Goal: Task Accomplishment & Management: Manage account settings

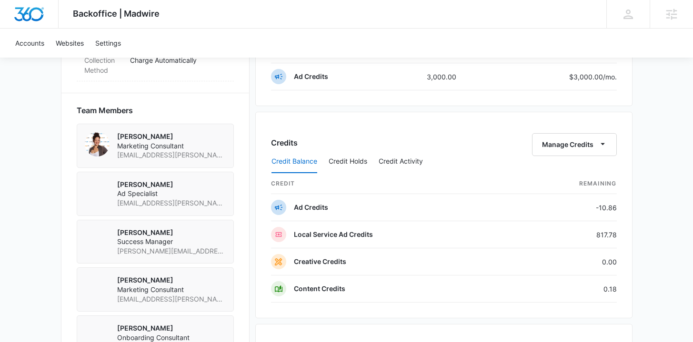
scroll to position [703, 0]
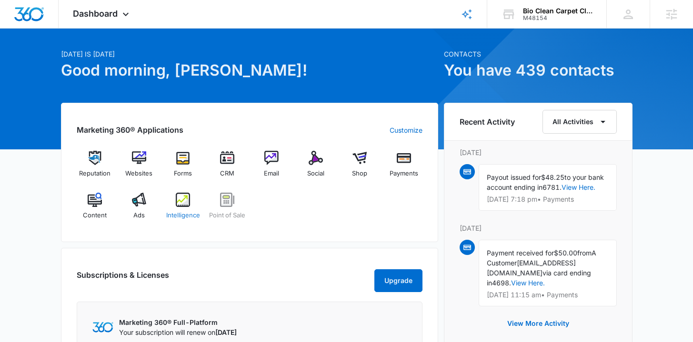
scroll to position [114, 0]
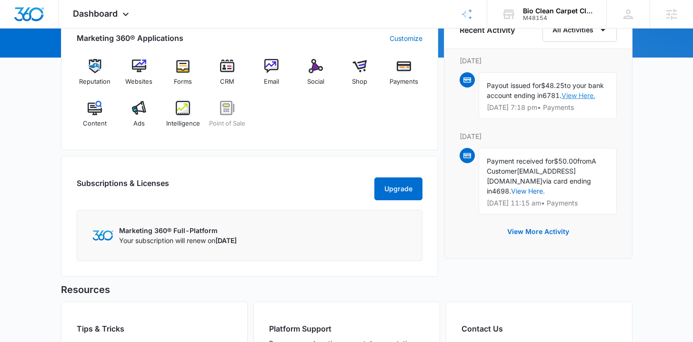
click at [588, 92] on link "View Here." at bounding box center [578, 95] width 34 height 8
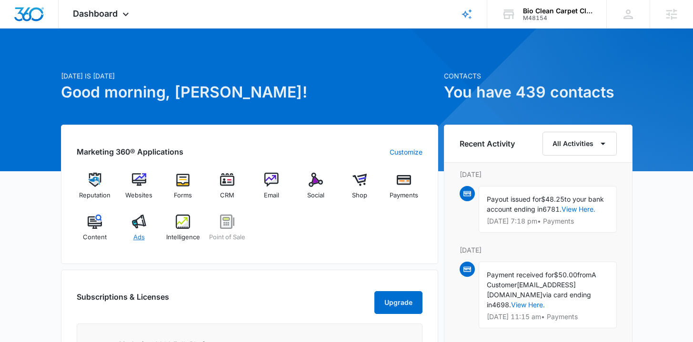
click at [142, 236] on span "Ads" at bounding box center [138, 238] width 11 height 10
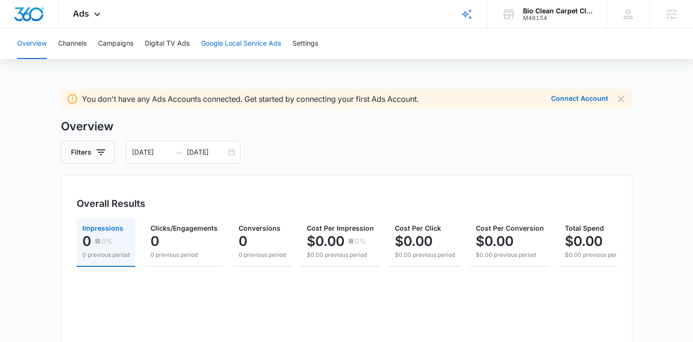
click at [241, 39] on button "Google Local Service Ads" at bounding box center [241, 44] width 80 height 30
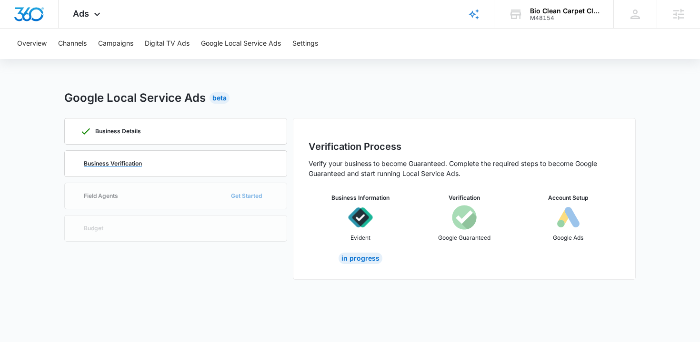
click at [160, 159] on div "Business Verification" at bounding box center [175, 164] width 191 height 26
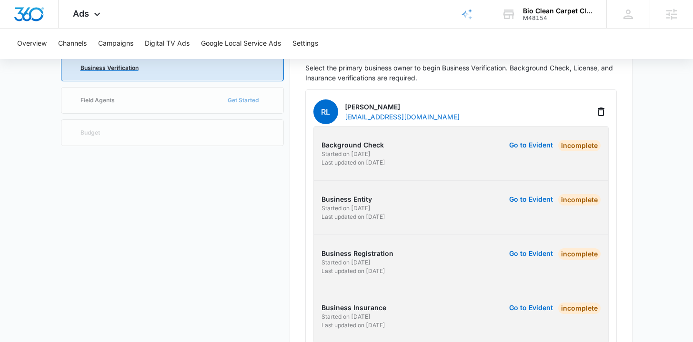
scroll to position [132, 0]
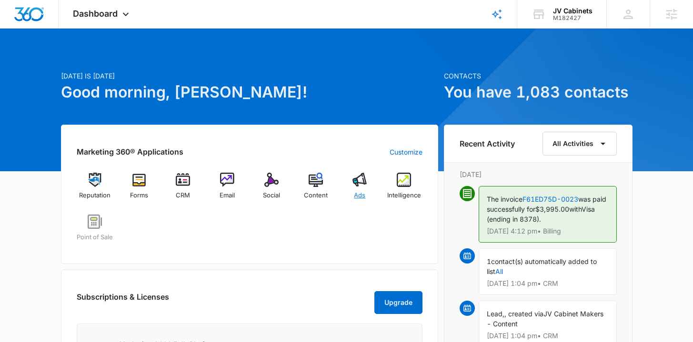
click at [369, 190] on div "Ads" at bounding box center [359, 190] width 37 height 34
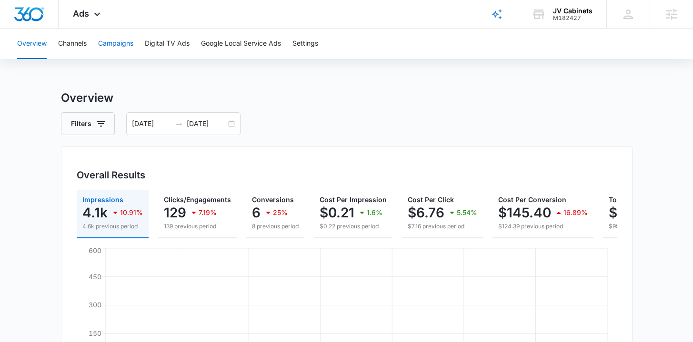
click at [133, 44] on button "Campaigns" at bounding box center [115, 44] width 35 height 30
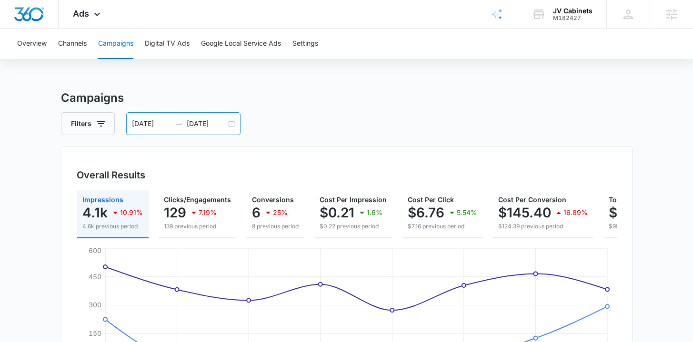
click at [231, 125] on div "08/26/2025 09/02/2025" at bounding box center [183, 123] width 114 height 23
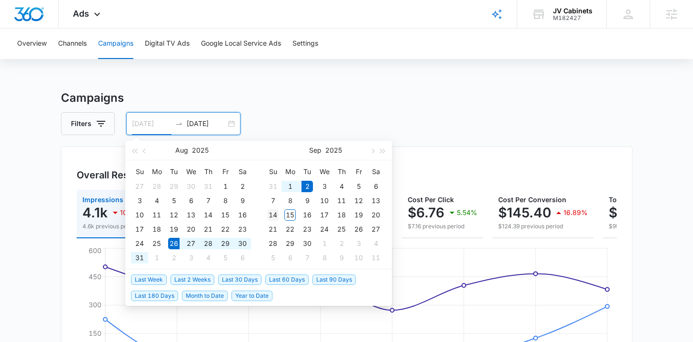
type input "[DATE]"
click at [275, 213] on div "14" at bounding box center [272, 215] width 11 height 11
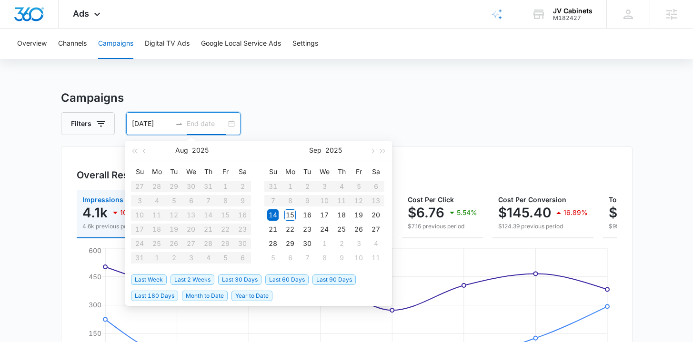
click at [273, 215] on div "14" at bounding box center [272, 215] width 11 height 11
type input "08/26/2025"
type input "09/02/2025"
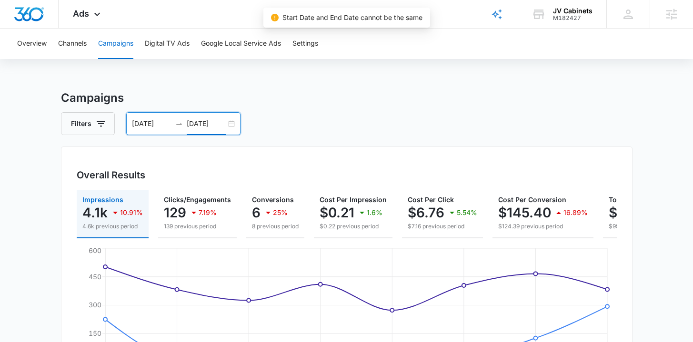
click at [233, 123] on div "08/26/2025 09/02/2025" at bounding box center [183, 123] width 114 height 23
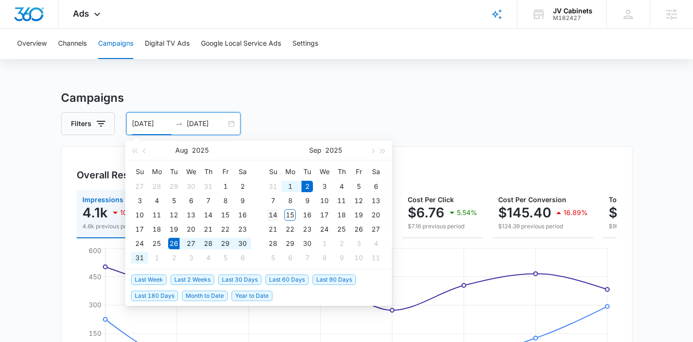
type input "09/14/2025"
click at [276, 216] on div "14" at bounding box center [272, 215] width 11 height 11
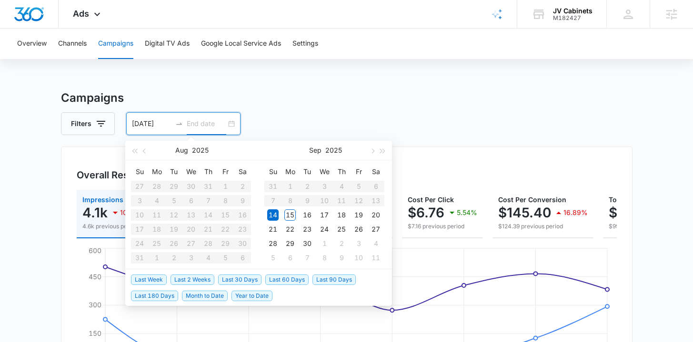
click at [276, 216] on div "14" at bounding box center [272, 215] width 11 height 11
type input "09/14/2025"
type input "08/26/2025"
type input "09/02/2025"
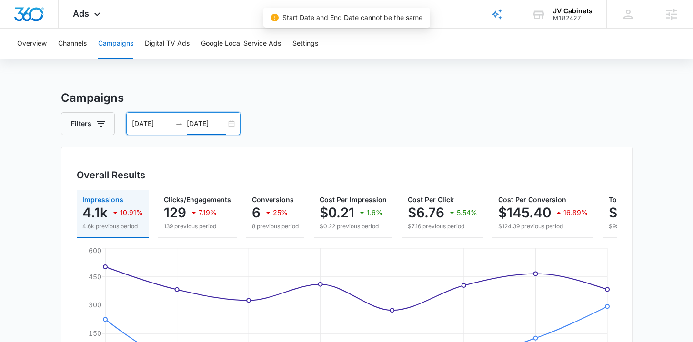
click at [230, 120] on div "08/26/2025 09/02/2025" at bounding box center [183, 123] width 114 height 23
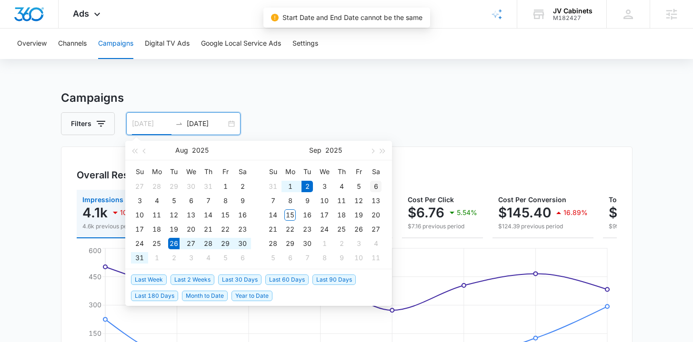
type input "09/06/2025"
click at [377, 188] on div "6" at bounding box center [375, 186] width 11 height 11
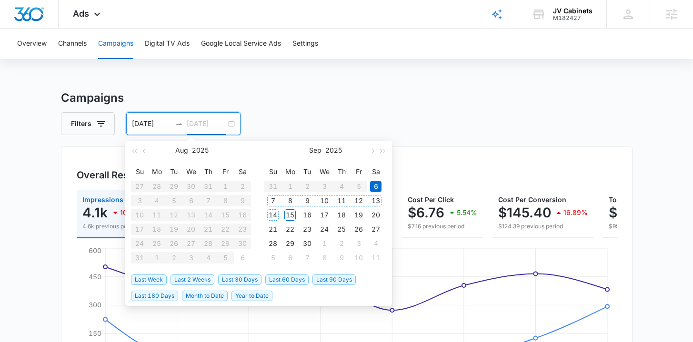
click at [276, 212] on div "14" at bounding box center [272, 215] width 11 height 11
type input "09/14/2025"
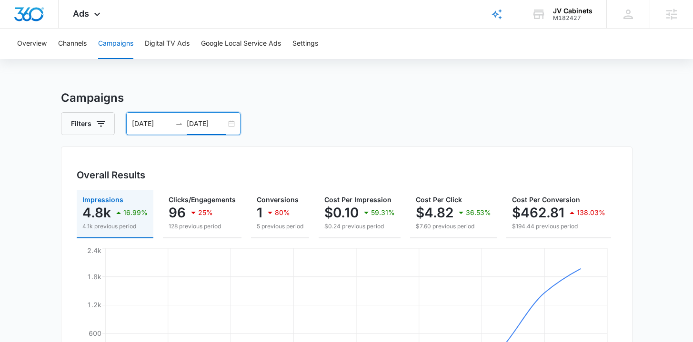
click at [230, 127] on div "09/06/2025 09/14/2025" at bounding box center [183, 123] width 114 height 23
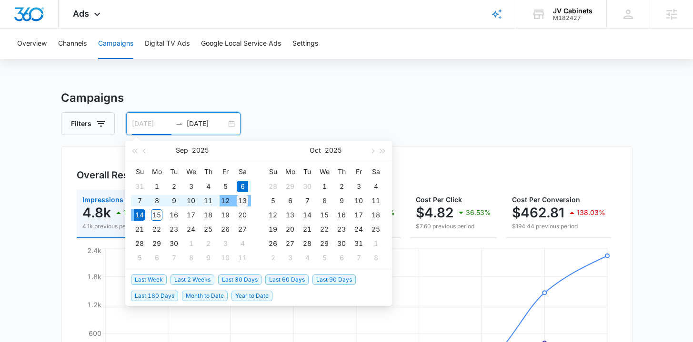
type input "09/13/2025"
click at [241, 200] on div "13" at bounding box center [242, 200] width 11 height 11
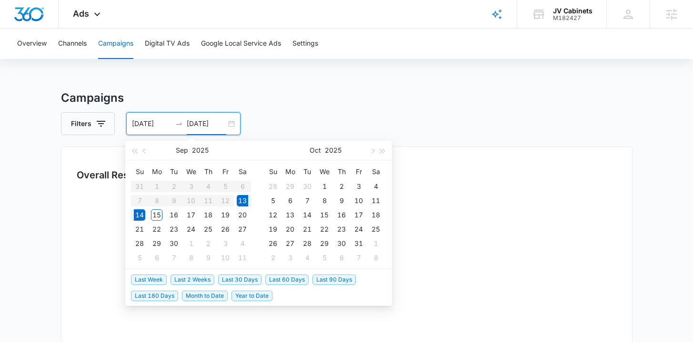
type input "09/14/2025"
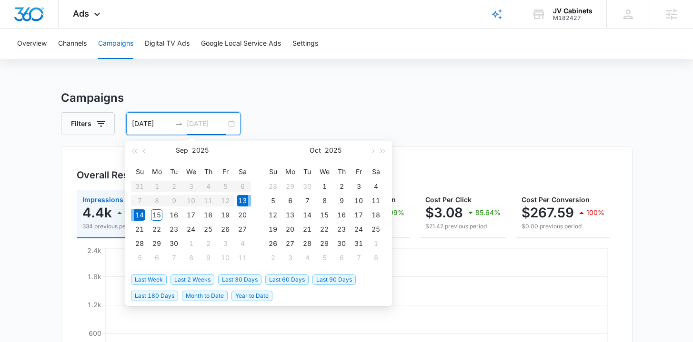
click at [143, 212] on div "14" at bounding box center [139, 215] width 11 height 11
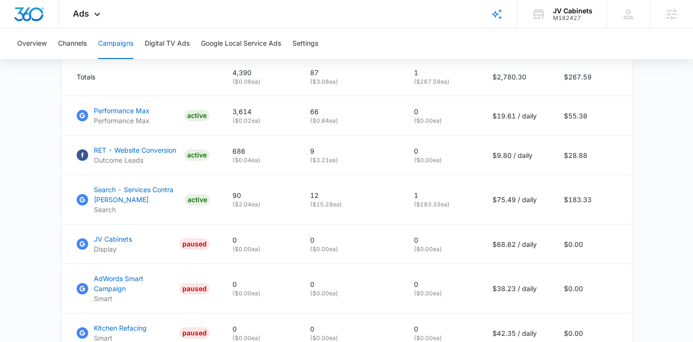
scroll to position [434, 0]
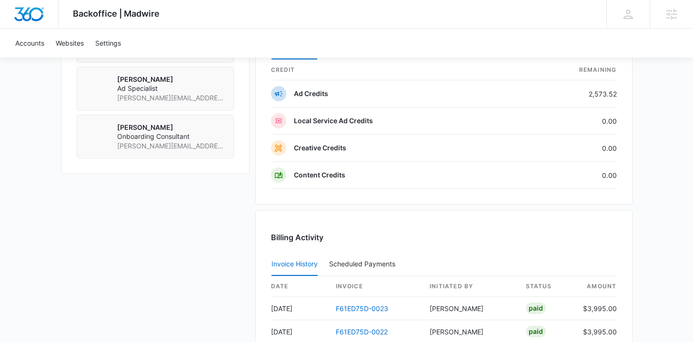
scroll to position [746, 0]
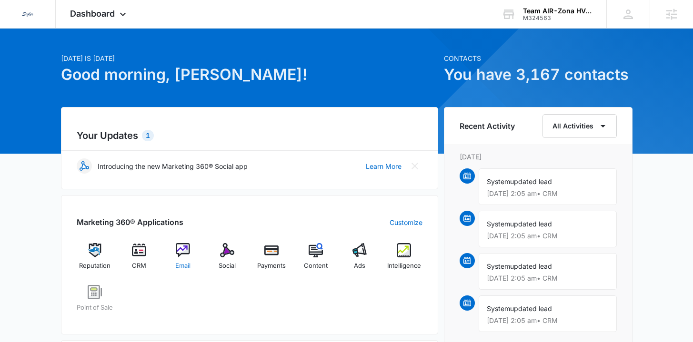
scroll to position [108, 0]
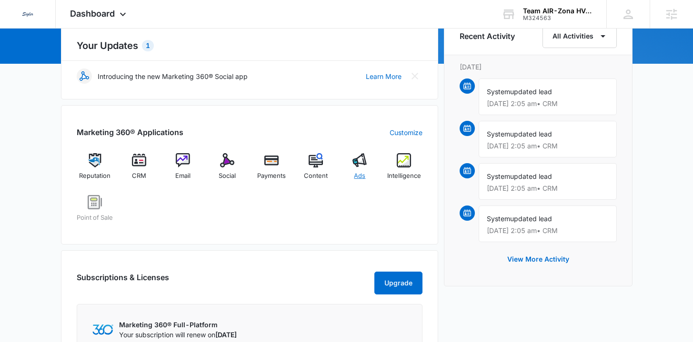
click at [353, 171] on div "Ads" at bounding box center [359, 170] width 37 height 34
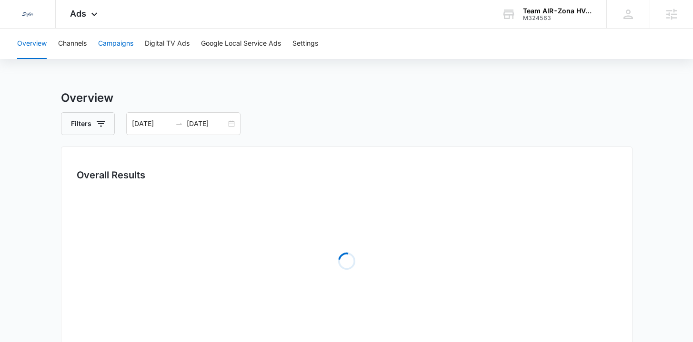
click at [124, 46] on button "Campaigns" at bounding box center [115, 44] width 35 height 30
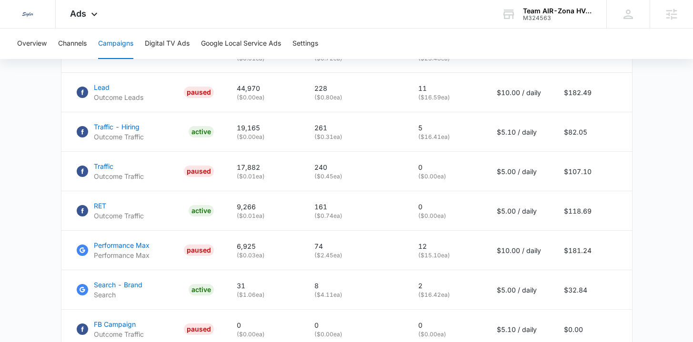
scroll to position [460, 0]
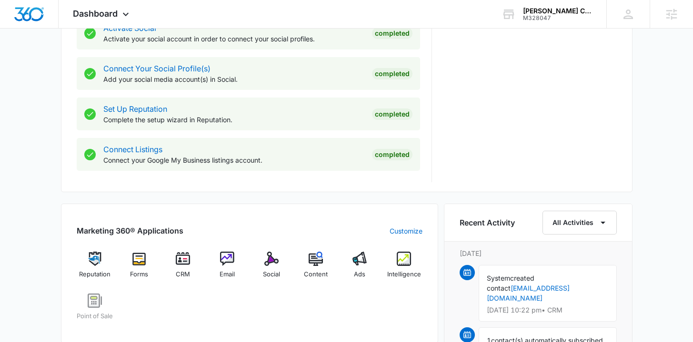
scroll to position [554, 0]
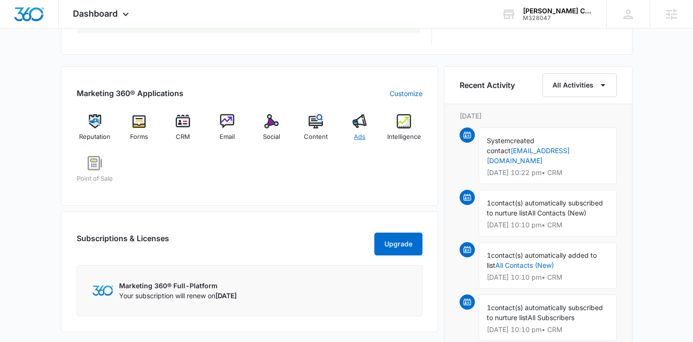
click at [355, 124] on img at bounding box center [359, 121] width 14 height 14
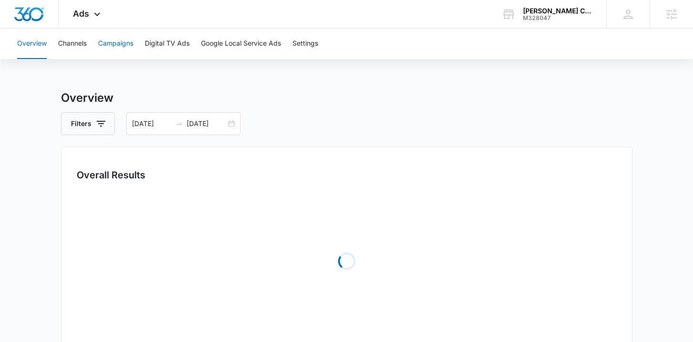
click at [121, 43] on button "Campaigns" at bounding box center [115, 44] width 35 height 30
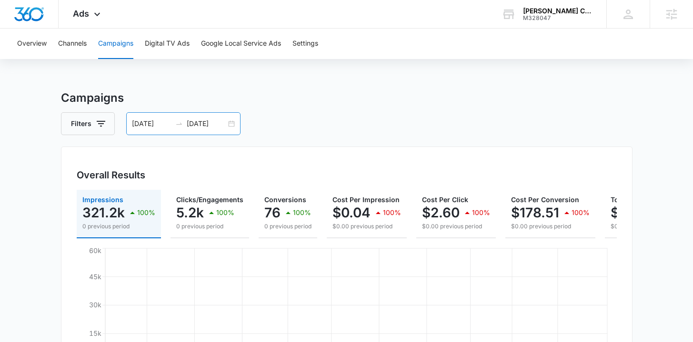
click at [234, 122] on div "01/01/2025 09/11/2025" at bounding box center [183, 123] width 114 height 23
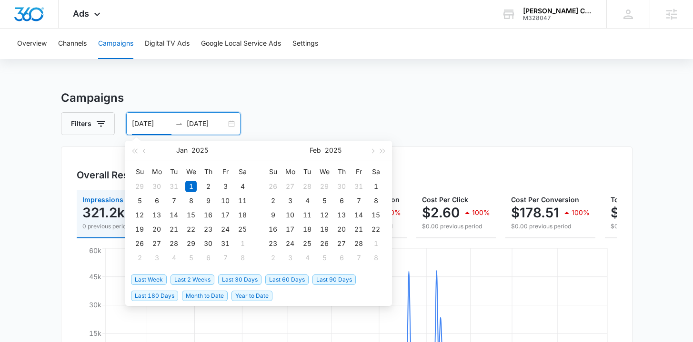
click at [237, 280] on span "Last 30 Days" at bounding box center [239, 280] width 43 height 10
type input "[DATE]"
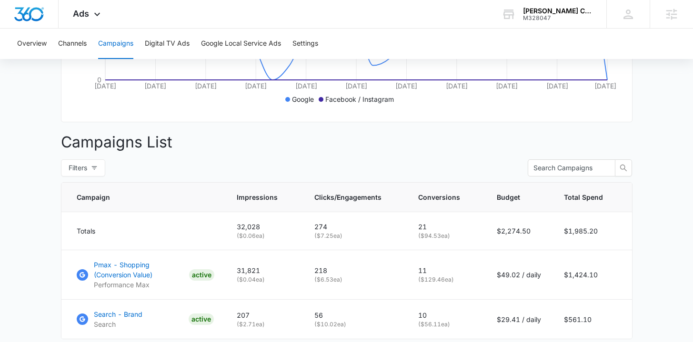
scroll to position [102, 0]
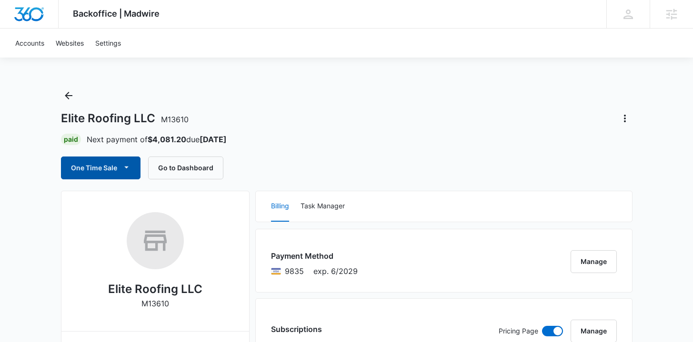
click at [96, 168] on button "One Time Sale" at bounding box center [101, 168] width 80 height 23
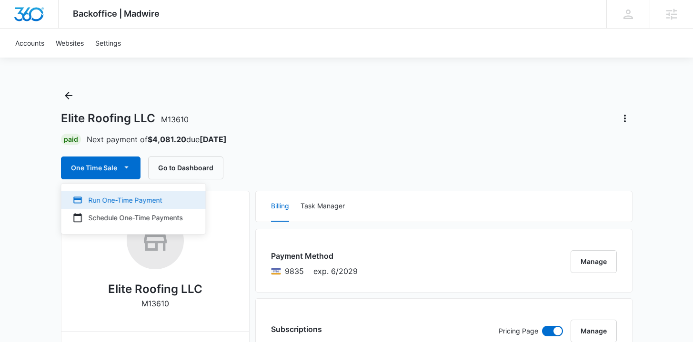
click at [96, 195] on div "Run One-Time Payment" at bounding box center [128, 200] width 110 height 10
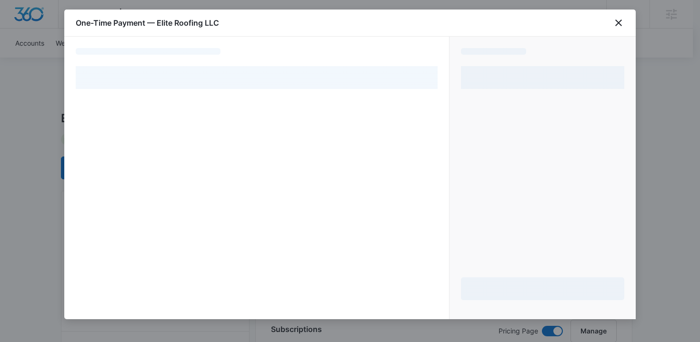
select select "pm_1PtaRXA4n8RTgNjUt8BxygLQ"
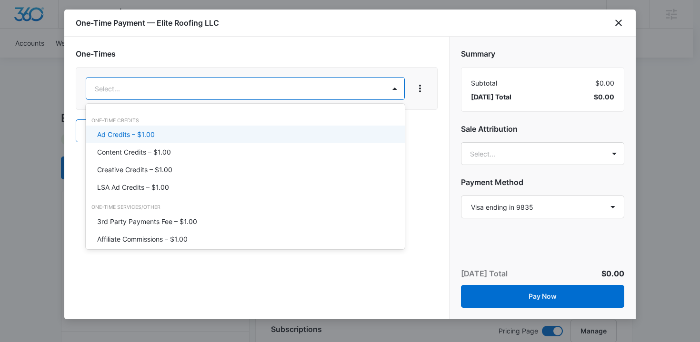
click at [222, 133] on div "Ad Credits – $1.00" at bounding box center [244, 135] width 294 height 10
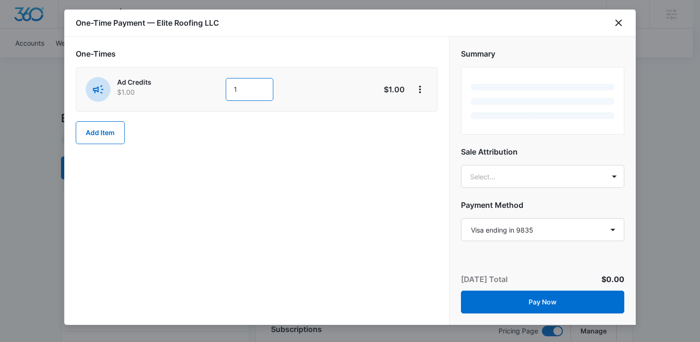
drag, startPoint x: 242, startPoint y: 90, endPoint x: 199, endPoint y: 90, distance: 43.3
click at [199, 90] on div "Ad Credits $1.00 1" at bounding box center [223, 89] width 274 height 25
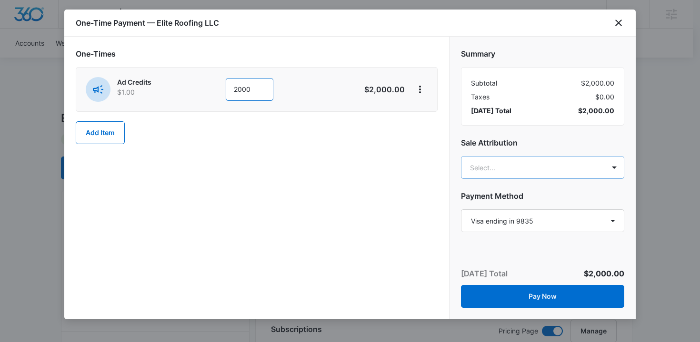
type input "2000"
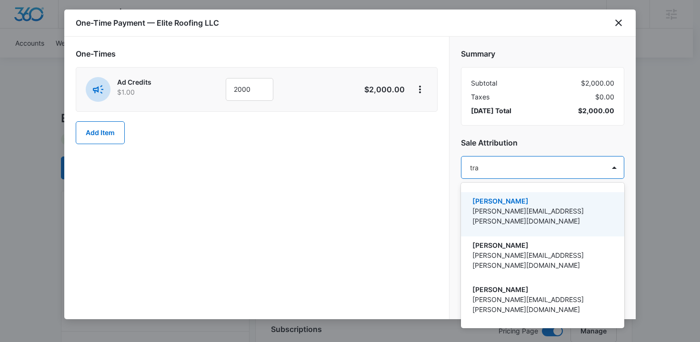
type input "trav"
click at [520, 203] on p "Travis Buchanan" at bounding box center [541, 201] width 139 height 10
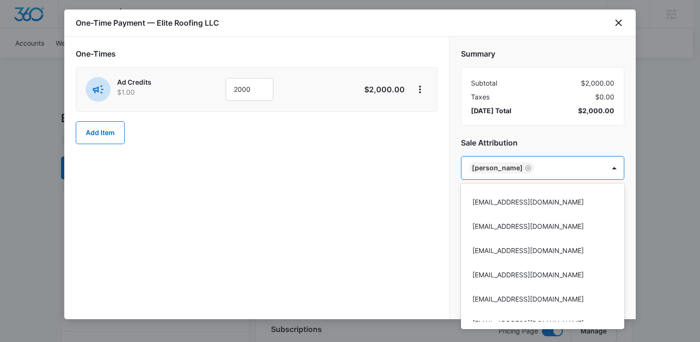
click at [396, 203] on div at bounding box center [350, 171] width 700 height 342
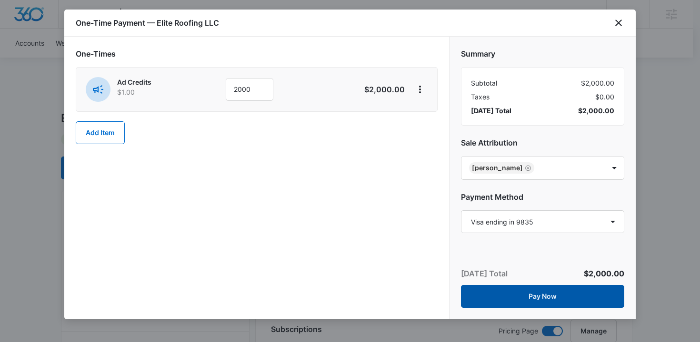
click at [521, 294] on button "Pay Now" at bounding box center [542, 296] width 163 height 23
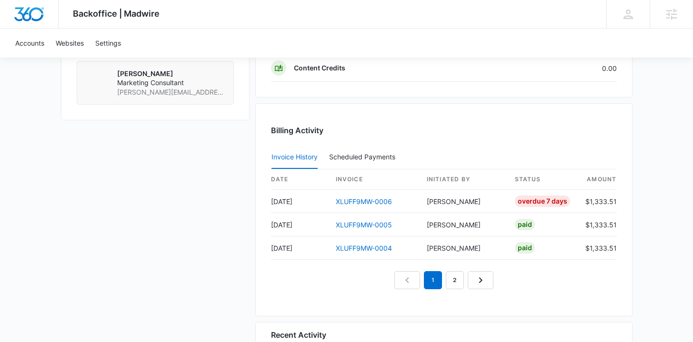
scroll to position [855, 0]
click at [456, 281] on link "2" at bounding box center [455, 280] width 18 height 18
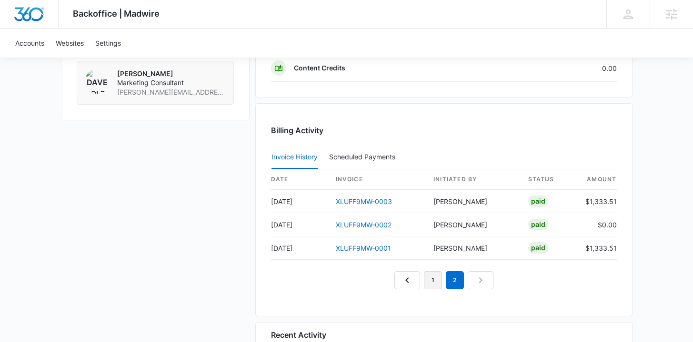
click at [433, 278] on link "1" at bounding box center [433, 280] width 18 height 18
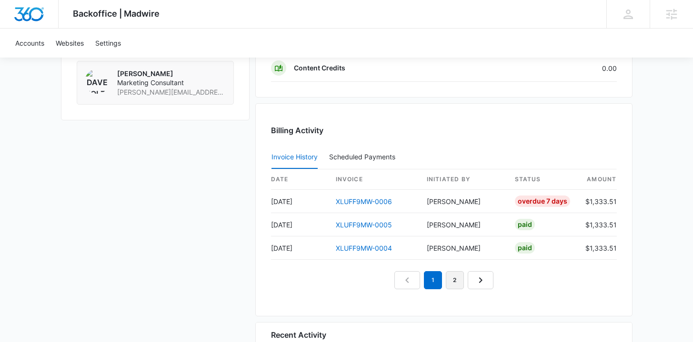
click at [458, 280] on link "2" at bounding box center [455, 280] width 18 height 18
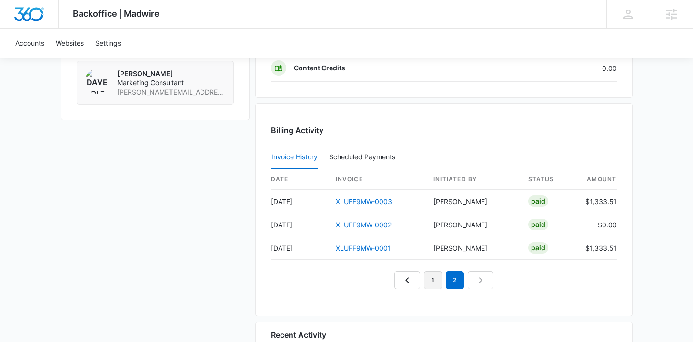
click at [430, 280] on link "1" at bounding box center [433, 280] width 18 height 18
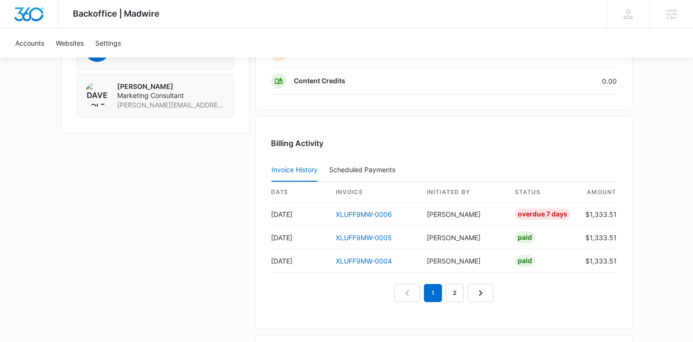
scroll to position [841, 0]
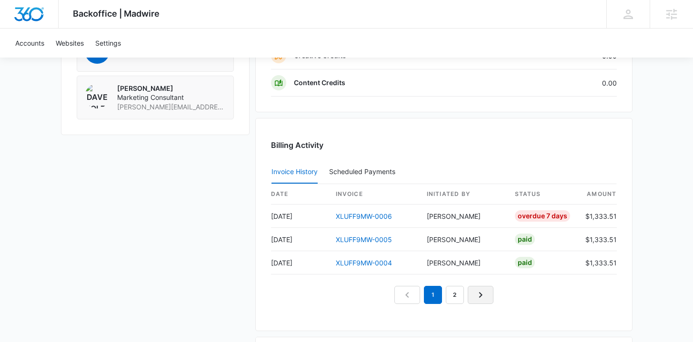
click at [479, 293] on icon "Next Page" at bounding box center [480, 295] width 11 height 11
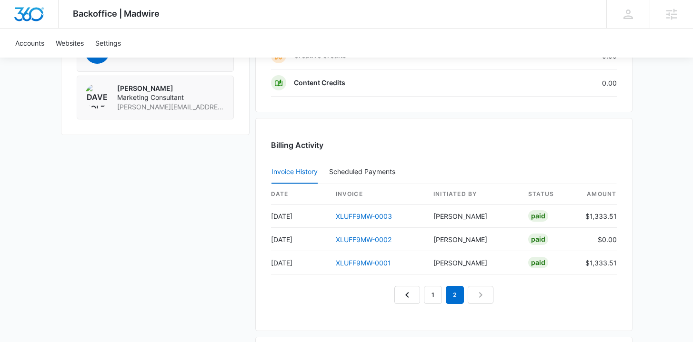
click at [479, 293] on nav "1 2" at bounding box center [443, 295] width 99 height 18
click at [436, 296] on link "1" at bounding box center [433, 295] width 18 height 18
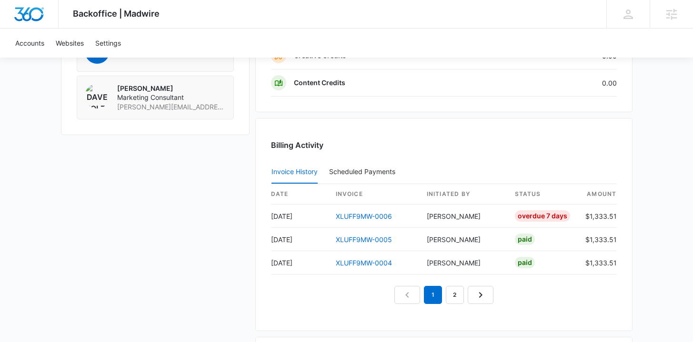
click at [411, 295] on nav "1 2" at bounding box center [443, 295] width 99 height 18
click at [380, 293] on div "1 2" at bounding box center [444, 295] width 346 height 18
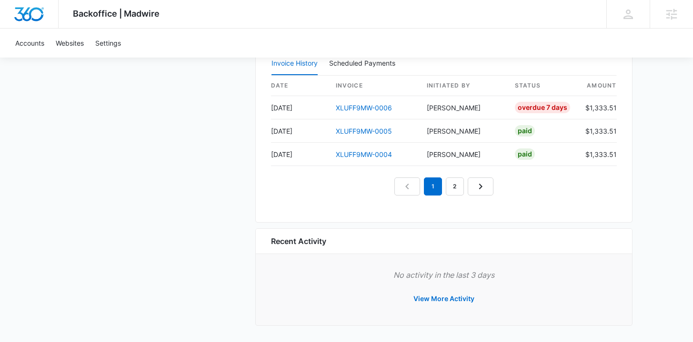
scroll to position [949, 0]
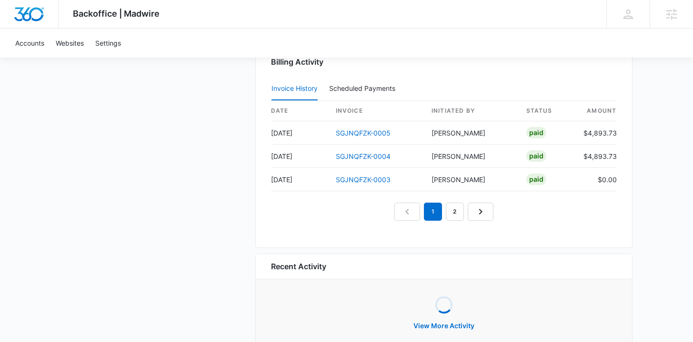
scroll to position [1018, 0]
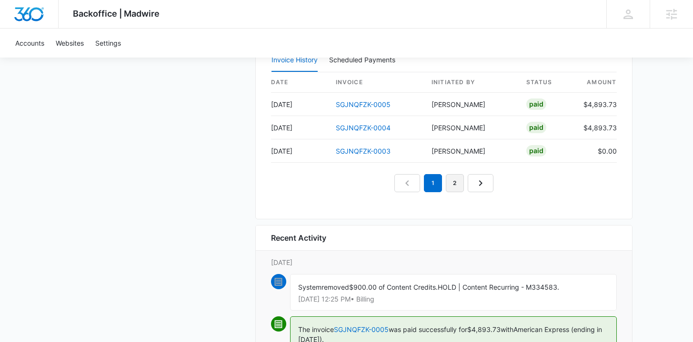
click at [454, 180] on link "2" at bounding box center [455, 183] width 18 height 18
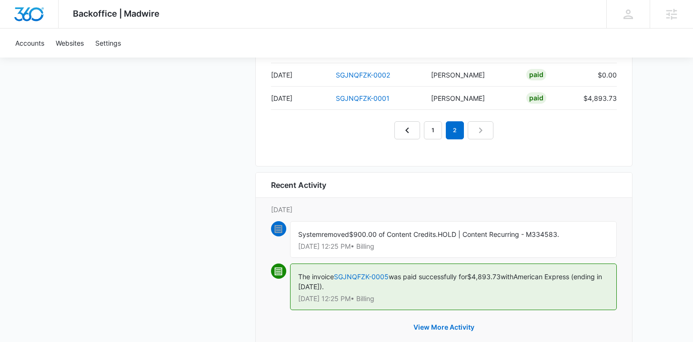
scroll to position [955, 0]
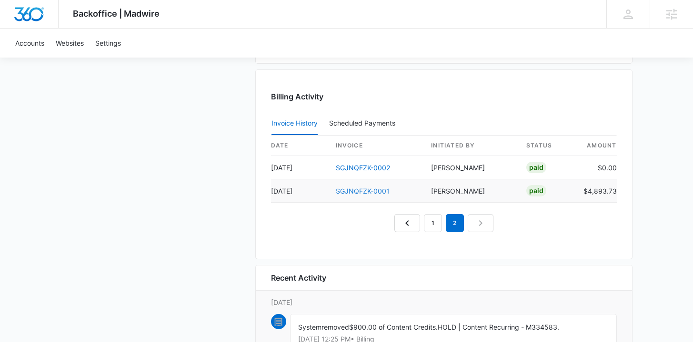
click at [366, 192] on link "SGJNQFZK-0001" at bounding box center [363, 191] width 54 height 8
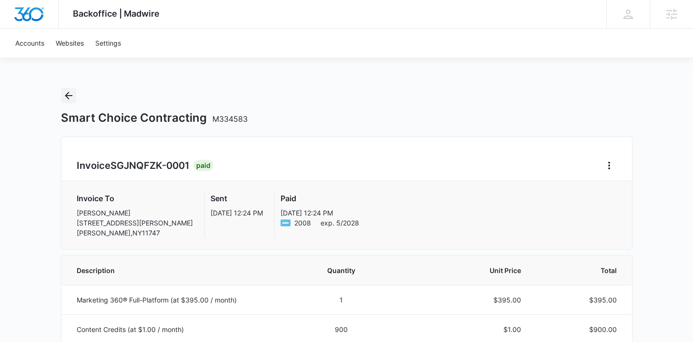
click at [65, 97] on icon "Back" at bounding box center [68, 95] width 11 height 11
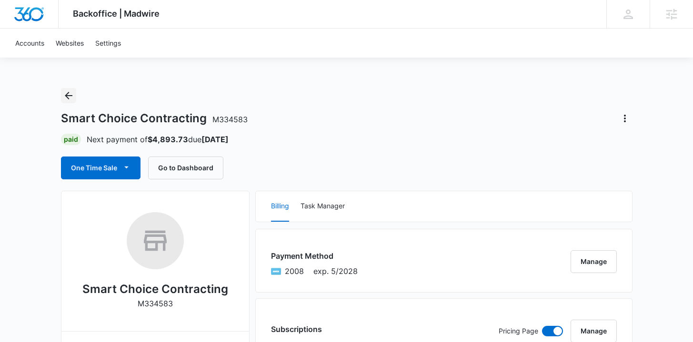
click at [68, 96] on icon "Back" at bounding box center [69, 96] width 8 height 8
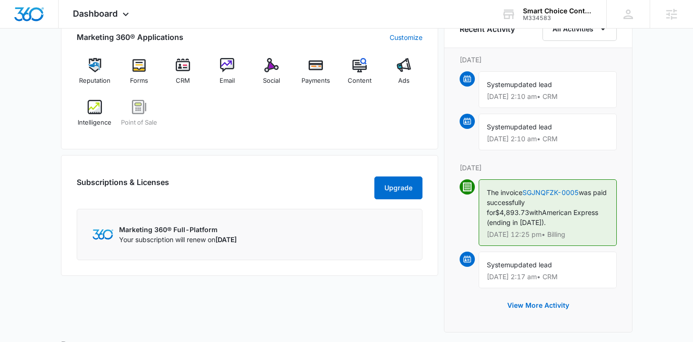
scroll to position [616, 0]
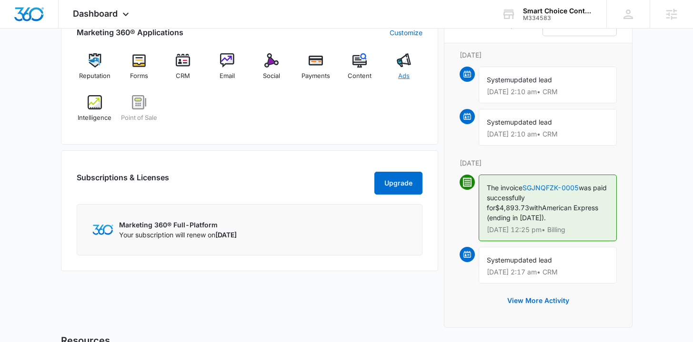
click at [399, 65] on img at bounding box center [404, 60] width 14 height 14
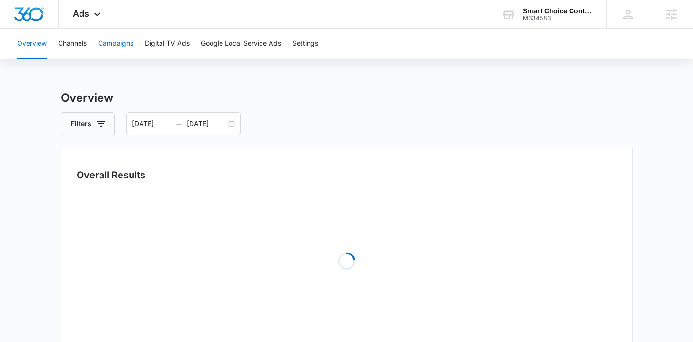
click at [123, 49] on button "Campaigns" at bounding box center [115, 44] width 35 height 30
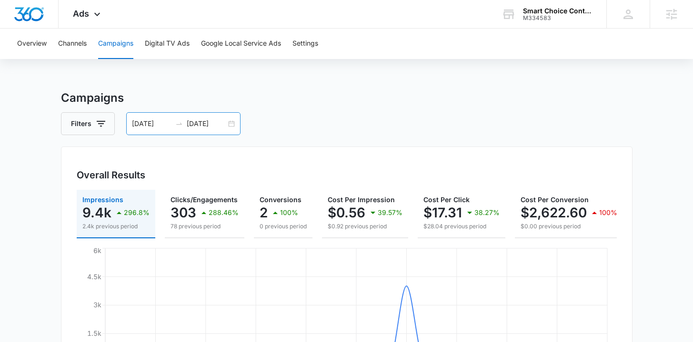
click at [230, 123] on div "[DATE] [DATE]" at bounding box center [183, 123] width 114 height 23
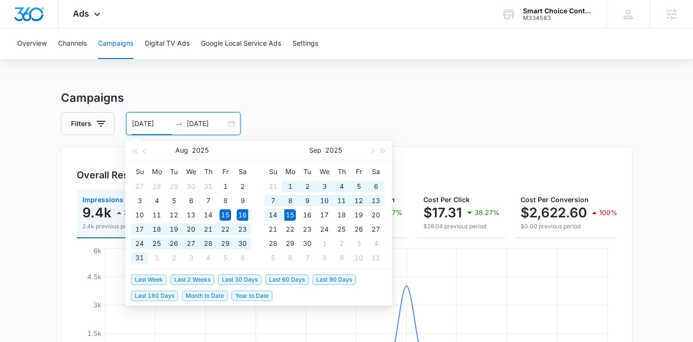
click at [229, 280] on span "Last 30 Days" at bounding box center [239, 280] width 43 height 10
type input "[DATE]"
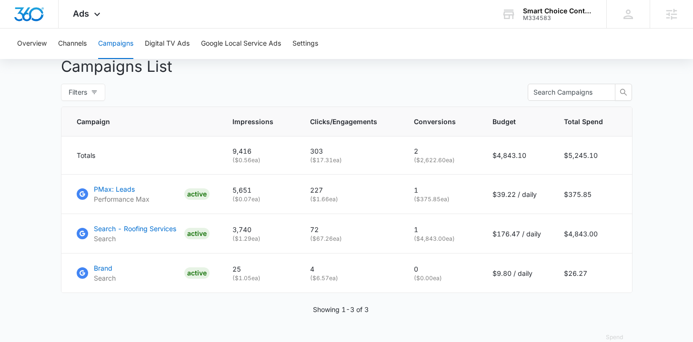
scroll to position [373, 0]
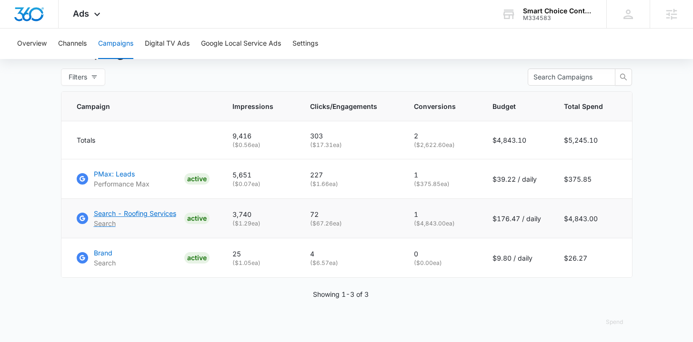
click at [122, 219] on p "Search - Roofing Services" at bounding box center [135, 214] width 82 height 10
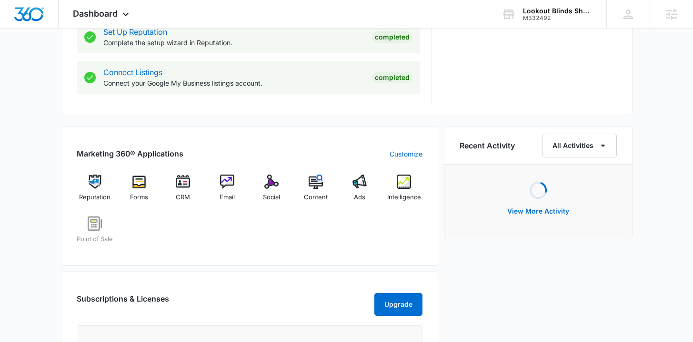
scroll to position [517, 0]
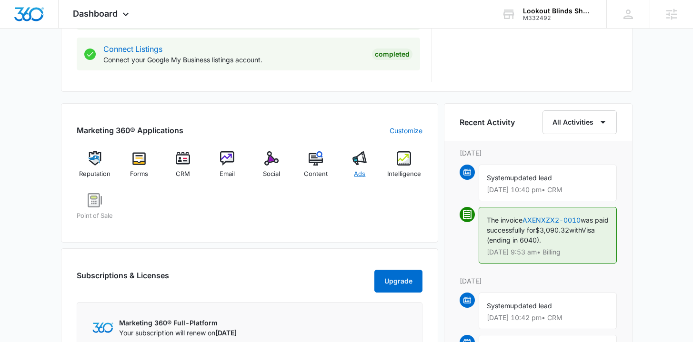
click at [363, 166] on div "Ads" at bounding box center [359, 168] width 37 height 34
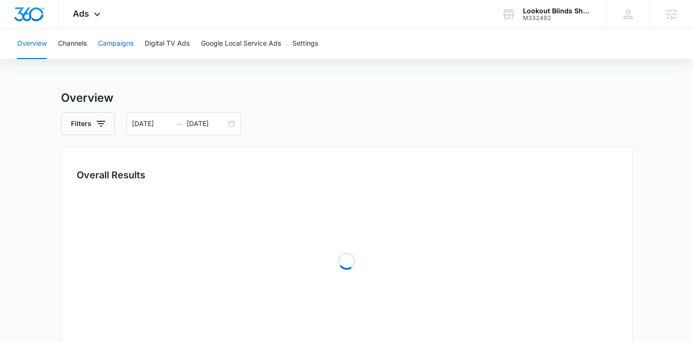
click at [126, 51] on button "Campaigns" at bounding box center [115, 44] width 35 height 30
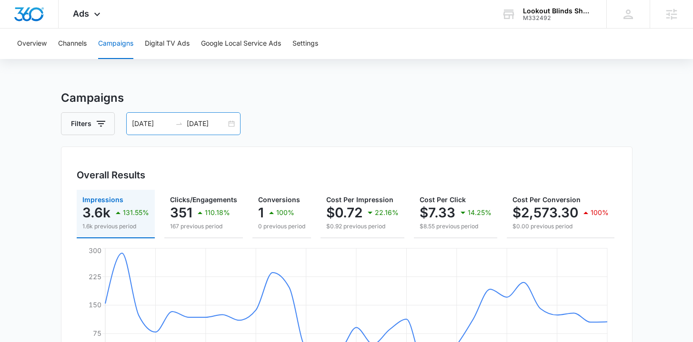
click at [227, 122] on div "08/15/2025 09/14/2025" at bounding box center [183, 123] width 114 height 23
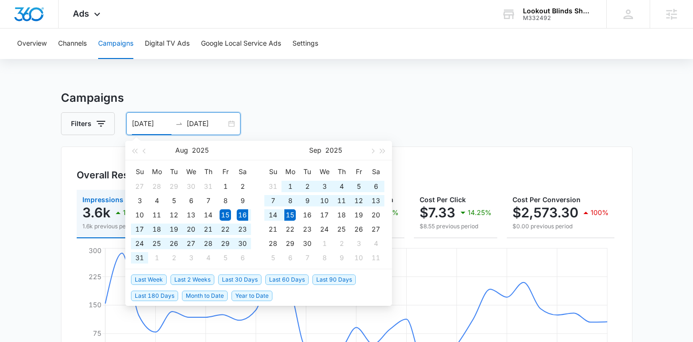
click at [246, 282] on span "Last 30 Days" at bounding box center [239, 280] width 43 height 10
type input "08/16/2025"
type input "09/15/2025"
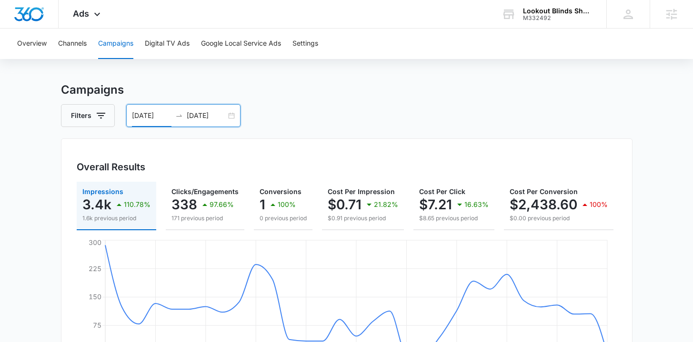
scroll to position [22, 0]
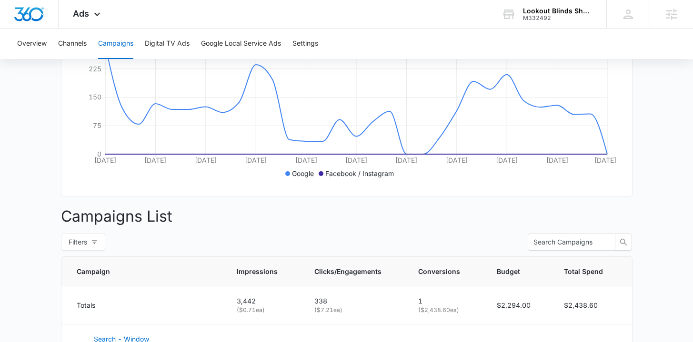
scroll to position [344, 0]
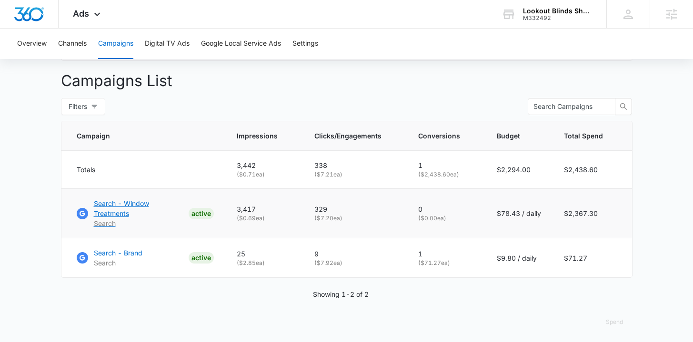
click at [141, 211] on p "Search - Window Treatments" at bounding box center [139, 209] width 91 height 20
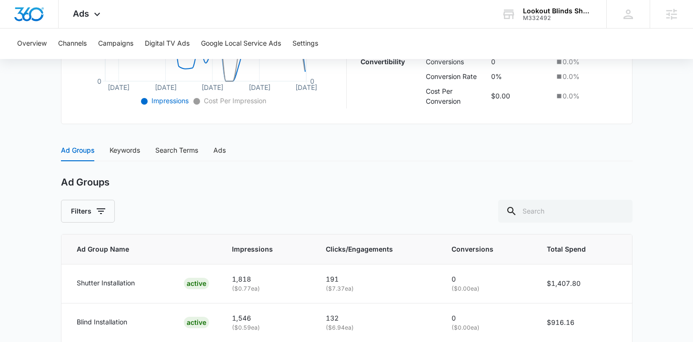
scroll to position [397, 0]
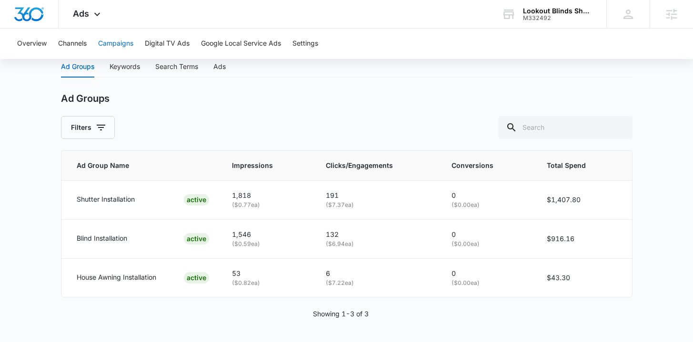
click at [118, 43] on button "Campaigns" at bounding box center [115, 44] width 35 height 30
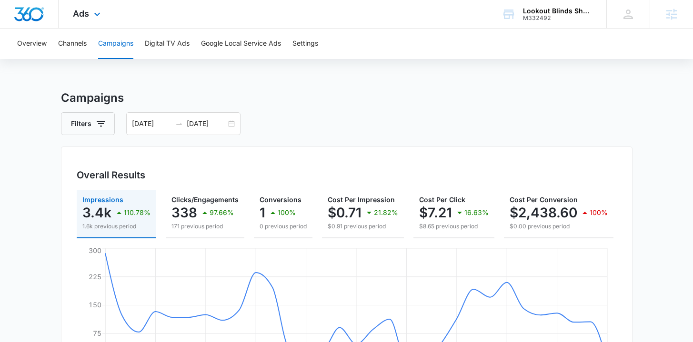
click at [31, 13] on img "Dashboard" at bounding box center [29, 14] width 30 height 14
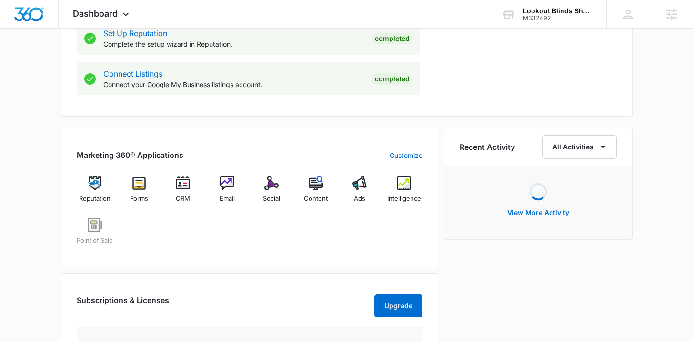
scroll to position [593, 0]
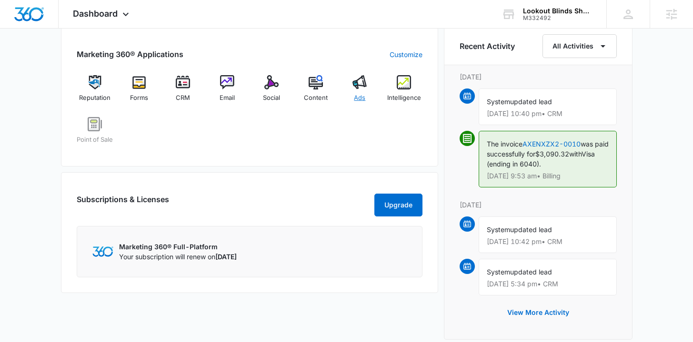
click at [363, 98] on span "Ads" at bounding box center [359, 98] width 11 height 10
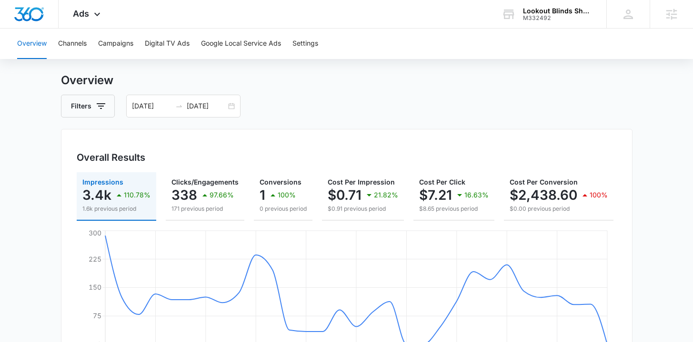
scroll to position [30, 0]
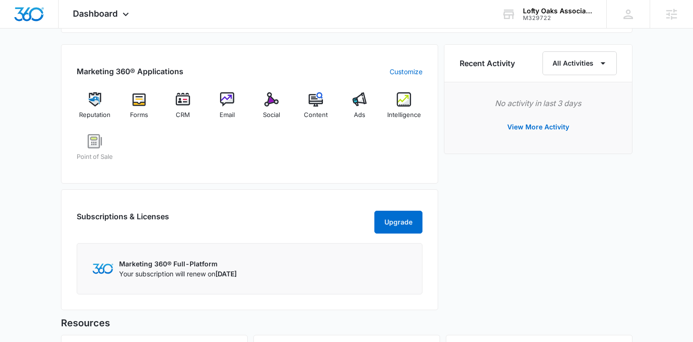
scroll to position [578, 0]
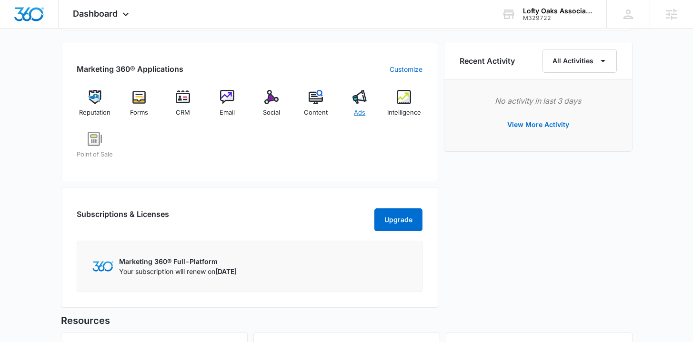
click at [355, 108] on span "Ads" at bounding box center [359, 113] width 11 height 10
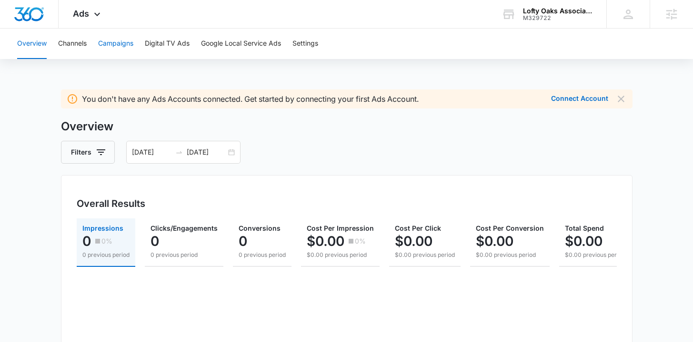
click at [126, 42] on button "Campaigns" at bounding box center [115, 44] width 35 height 30
click at [230, 153] on div "[DATE] [DATE]" at bounding box center [183, 152] width 114 height 23
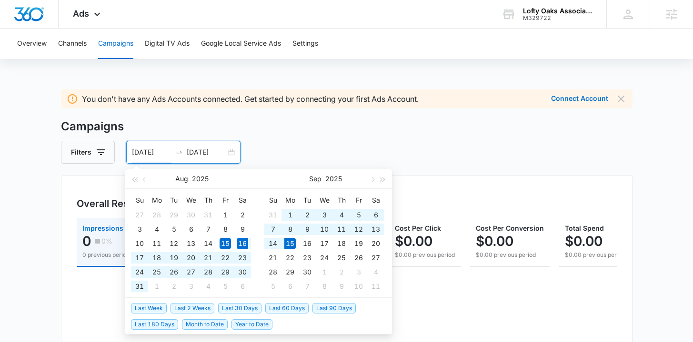
click at [254, 306] on span "Last 30 Days" at bounding box center [239, 308] width 43 height 10
type input "[DATE]"
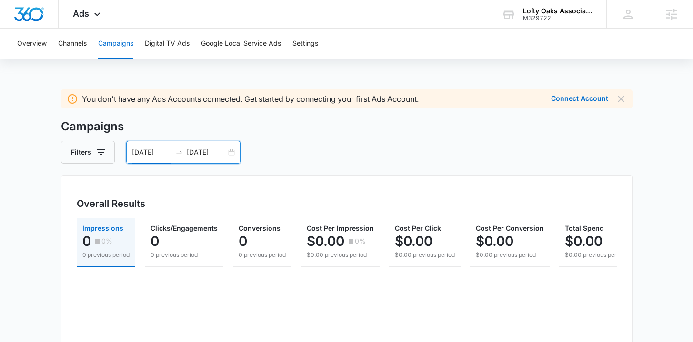
click at [231, 146] on div "[DATE] [DATE]" at bounding box center [183, 152] width 114 height 23
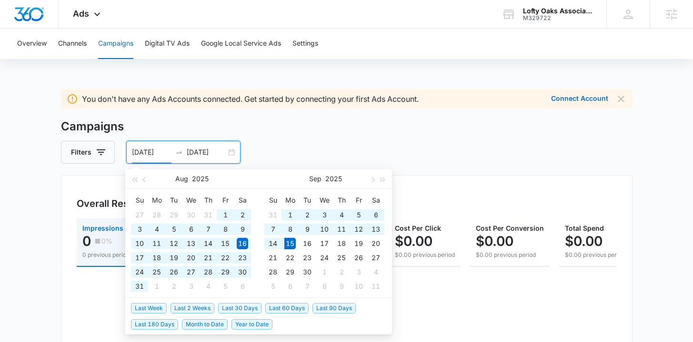
click at [327, 310] on span "Last 90 Days" at bounding box center [333, 308] width 43 height 10
type input "06/17/2025"
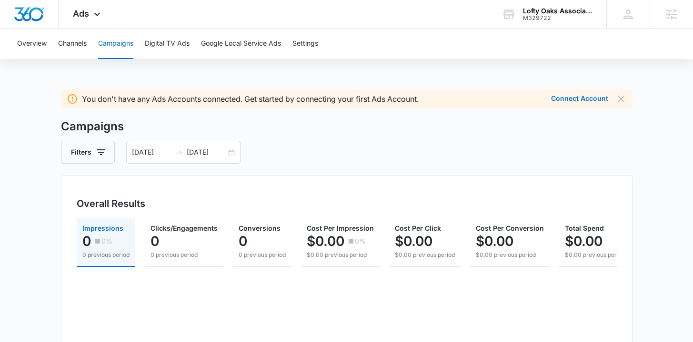
click at [45, 169] on main "You don't have any Ads Accounts connected. Get started by connecting your first…" at bounding box center [346, 343] width 693 height 506
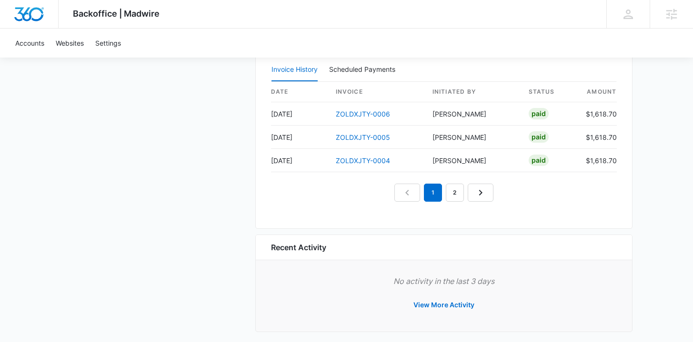
scroll to position [968, 0]
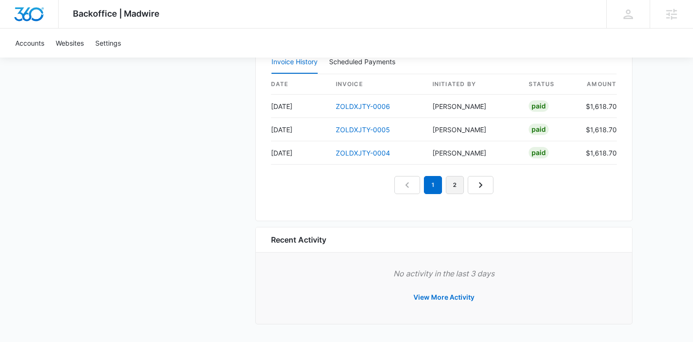
click at [450, 189] on link "2" at bounding box center [455, 185] width 18 height 18
click at [455, 185] on em "2" at bounding box center [455, 185] width 18 height 18
click at [430, 186] on link "1" at bounding box center [433, 185] width 18 height 18
click at [384, 108] on link "ZOLDXJTY-0006" at bounding box center [363, 106] width 54 height 8
click at [451, 182] on link "2" at bounding box center [455, 185] width 18 height 18
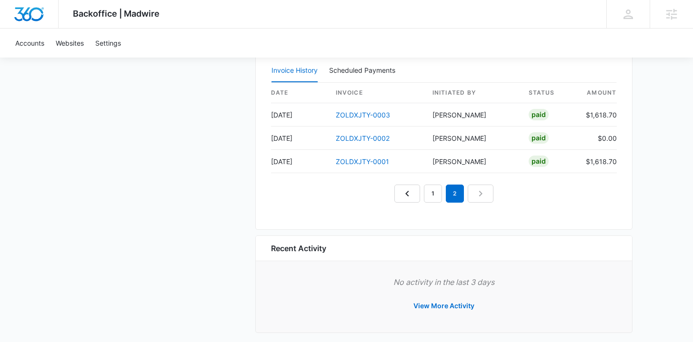
scroll to position [968, 0]
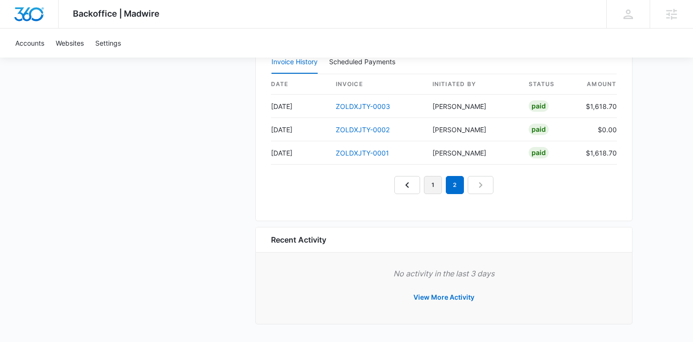
click at [435, 181] on link "1" at bounding box center [433, 185] width 18 height 18
click at [459, 188] on link "2" at bounding box center [455, 185] width 18 height 18
drag, startPoint x: 473, startPoint y: 188, endPoint x: 443, endPoint y: 188, distance: 30.0
click at [467, 188] on nav "1 2" at bounding box center [443, 185] width 99 height 18
click at [430, 187] on link "1" at bounding box center [433, 185] width 18 height 18
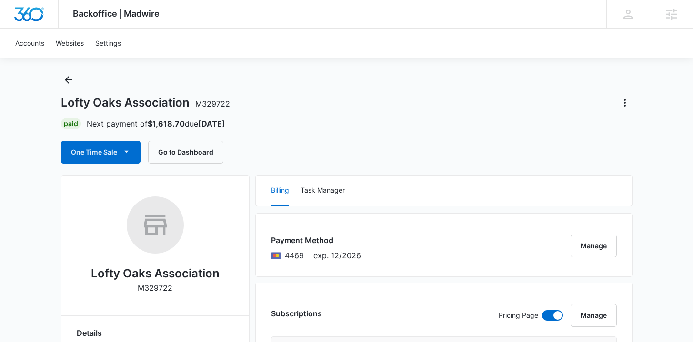
scroll to position [0, 0]
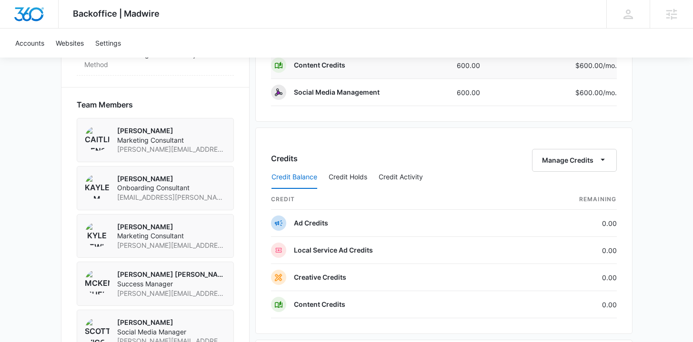
scroll to position [968, 0]
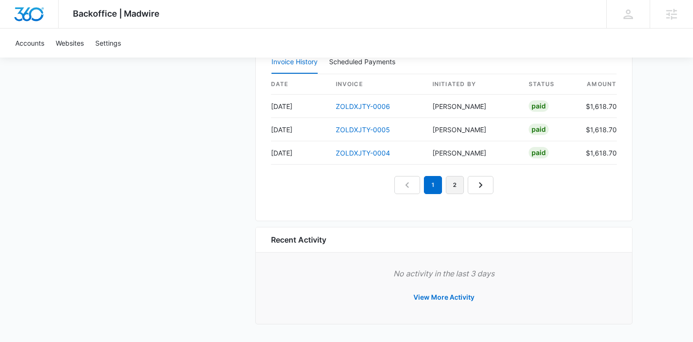
click at [457, 187] on link "2" at bounding box center [455, 185] width 18 height 18
click at [472, 184] on nav "1 2" at bounding box center [443, 185] width 99 height 18
click at [475, 184] on nav "1 2" at bounding box center [443, 185] width 99 height 18
click at [434, 184] on link "1" at bounding box center [433, 185] width 18 height 18
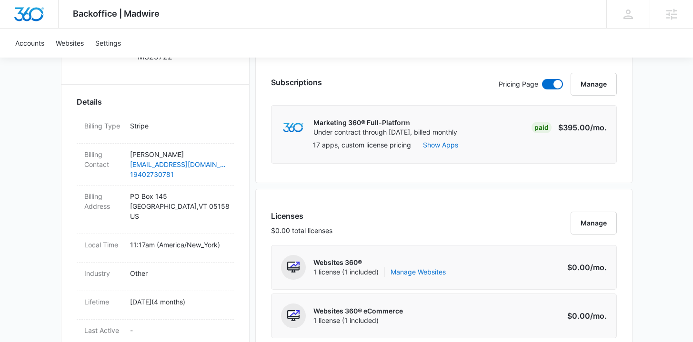
scroll to position [0, 0]
